Goal: Find specific page/section: Find specific page/section

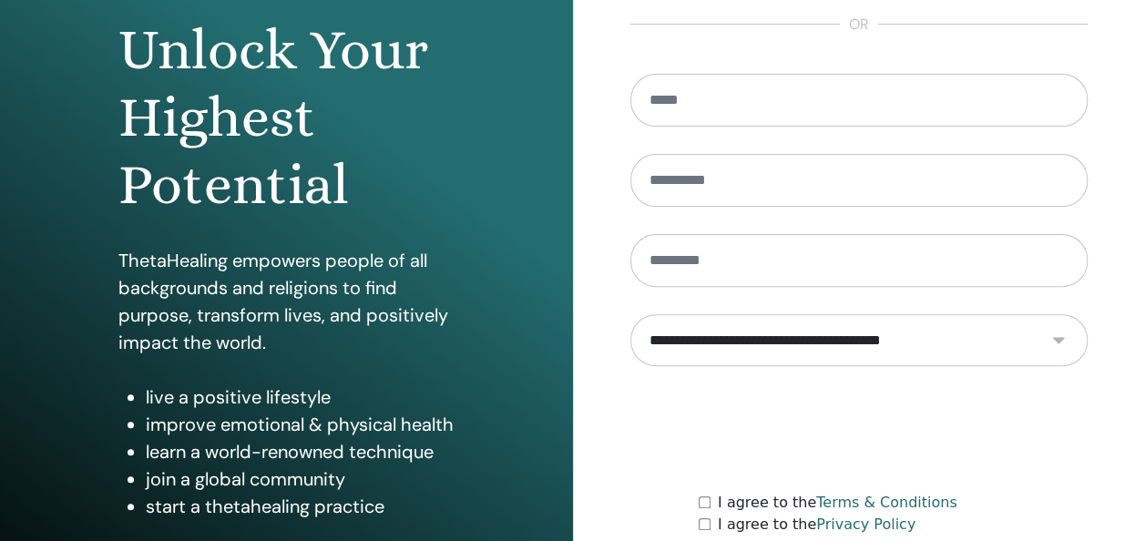
scroll to position [333, 0]
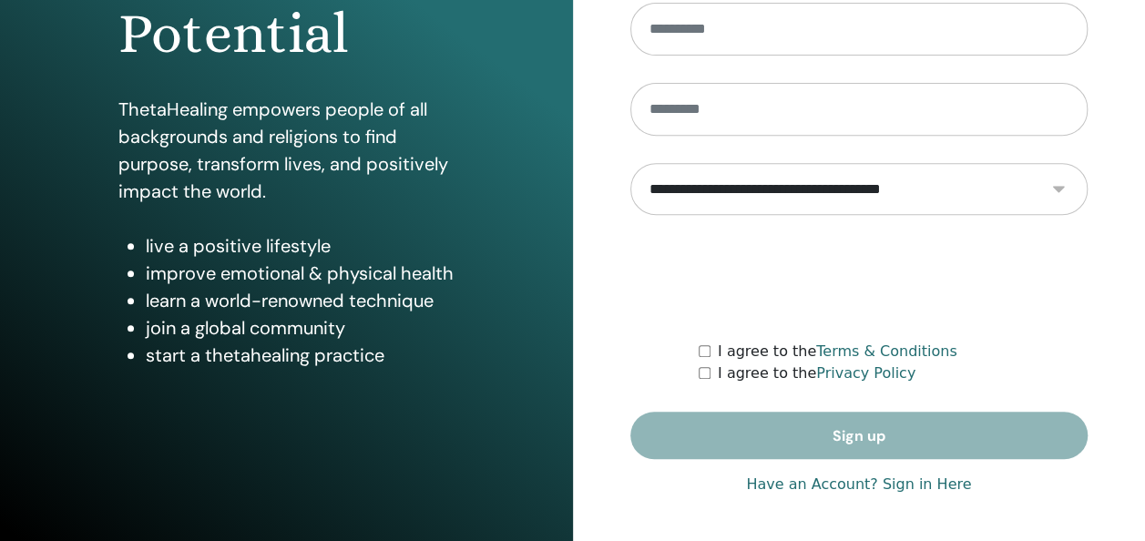
type input "**********"
click at [937, 487] on link "Have an Account? Sign in Here" at bounding box center [858, 485] width 225 height 22
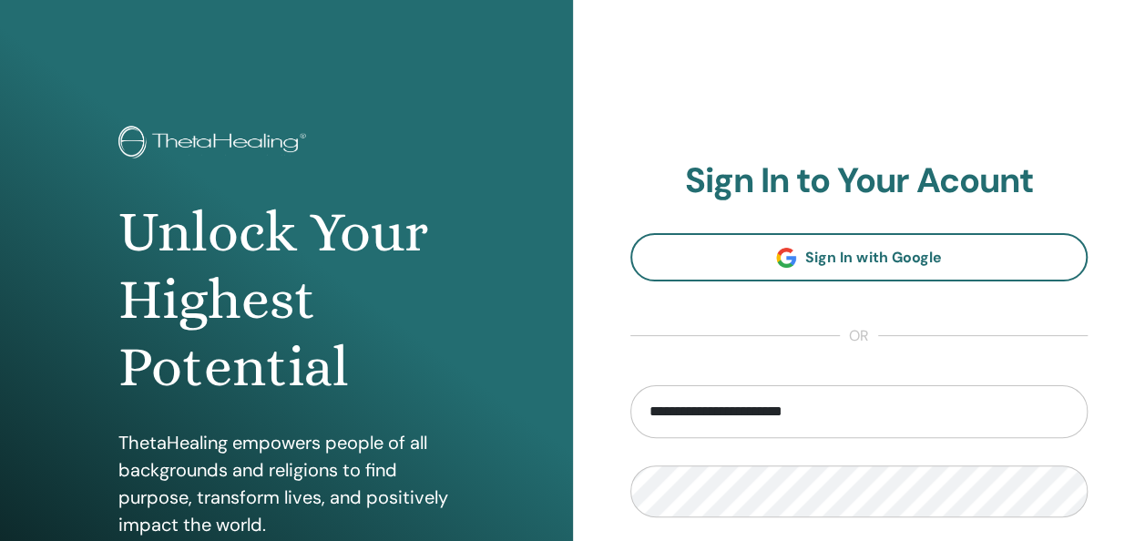
scroll to position [171, 0]
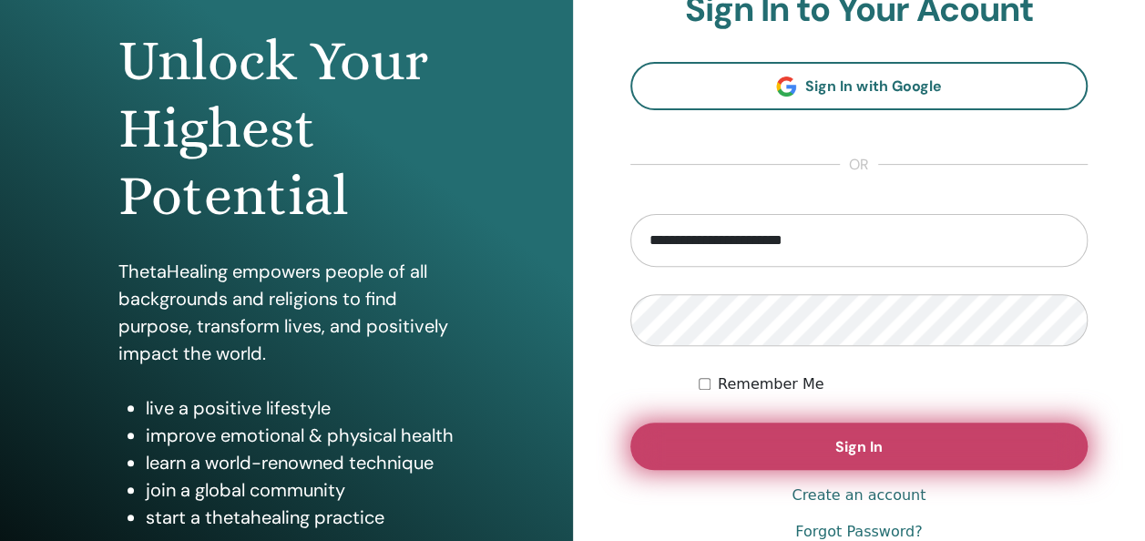
click at [852, 445] on span "Sign In" at bounding box center [858, 446] width 47 height 19
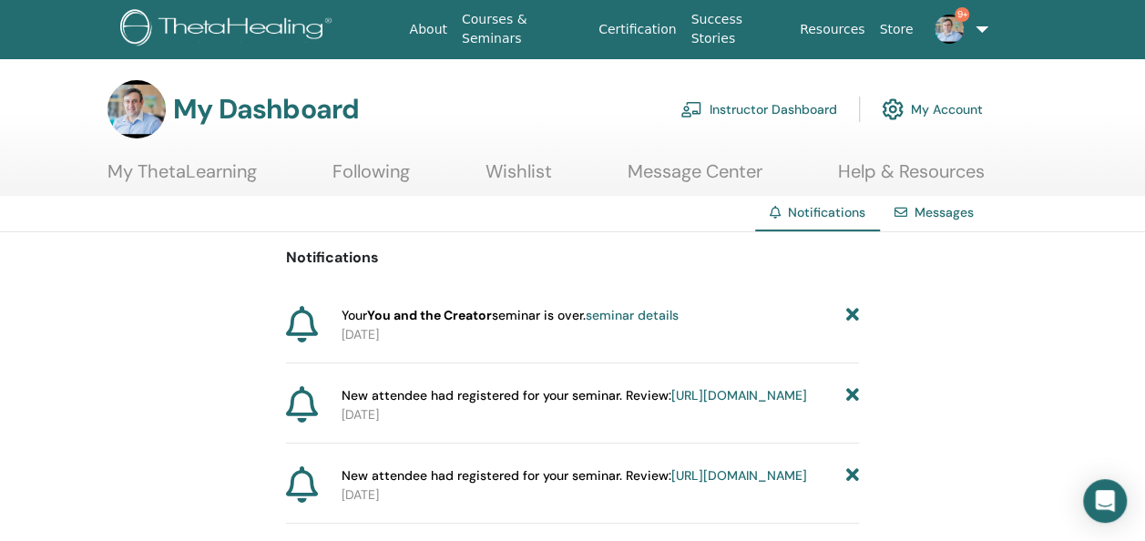
click at [934, 209] on link "Messages" at bounding box center [944, 212] width 59 height 16
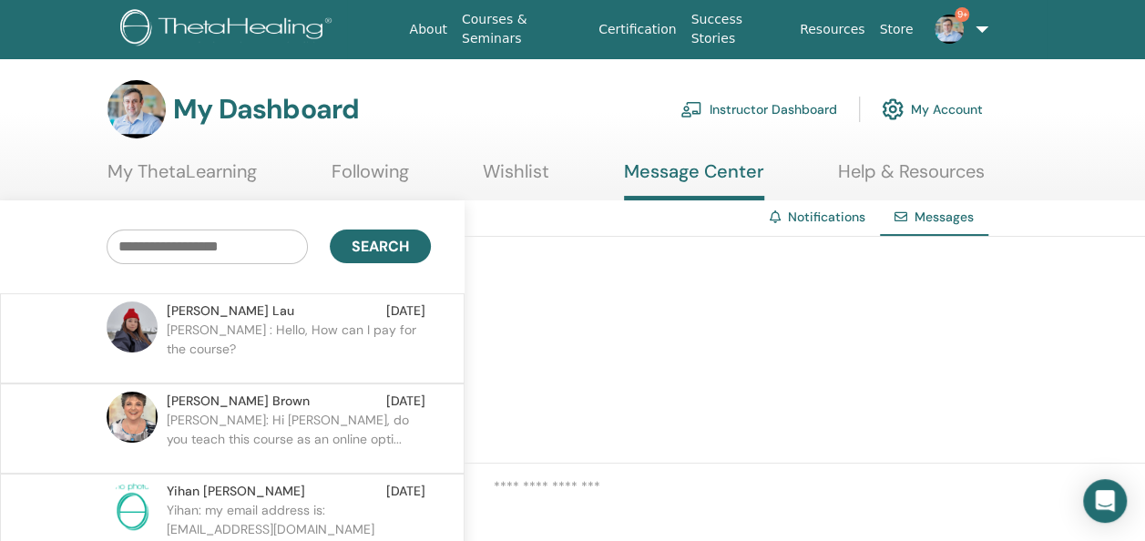
click at [773, 104] on link "Instructor Dashboard" at bounding box center [759, 109] width 157 height 40
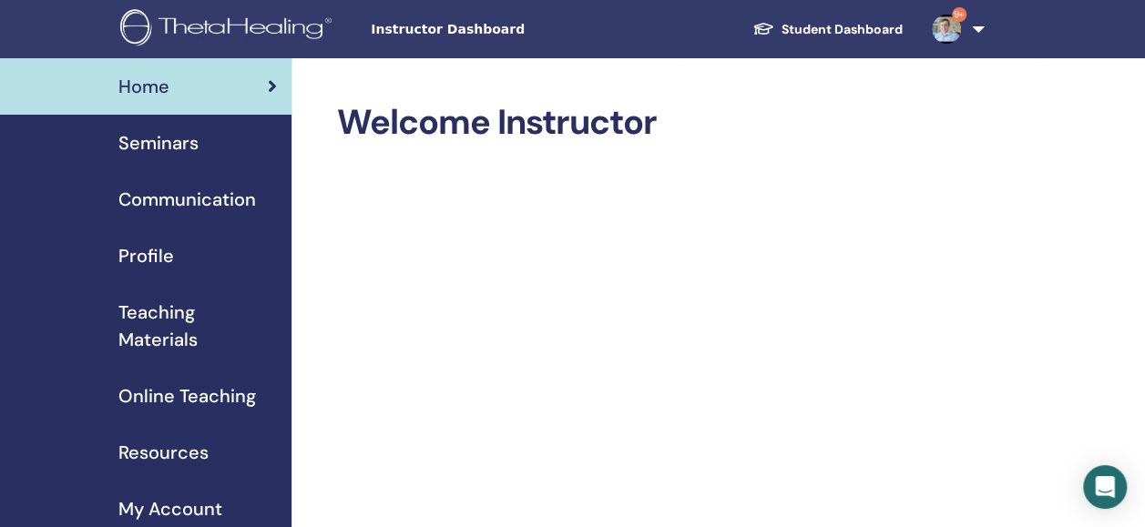
click at [158, 319] on span "Teaching Materials" at bounding box center [197, 326] width 159 height 55
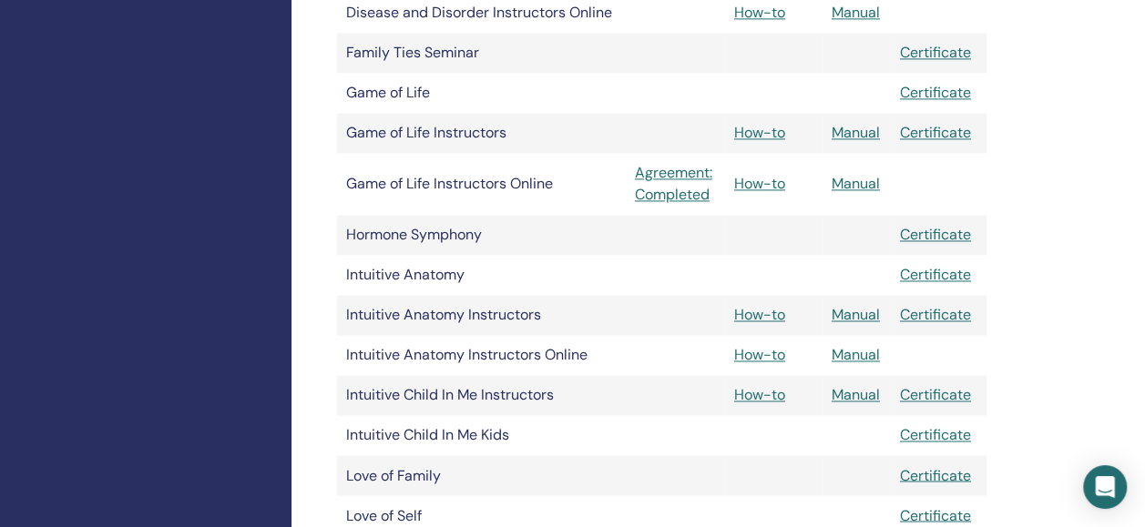
scroll to position [1264, 0]
click at [845, 305] on link "Manual" at bounding box center [856, 313] width 48 height 19
